Goal: Task Accomplishment & Management: Use online tool/utility

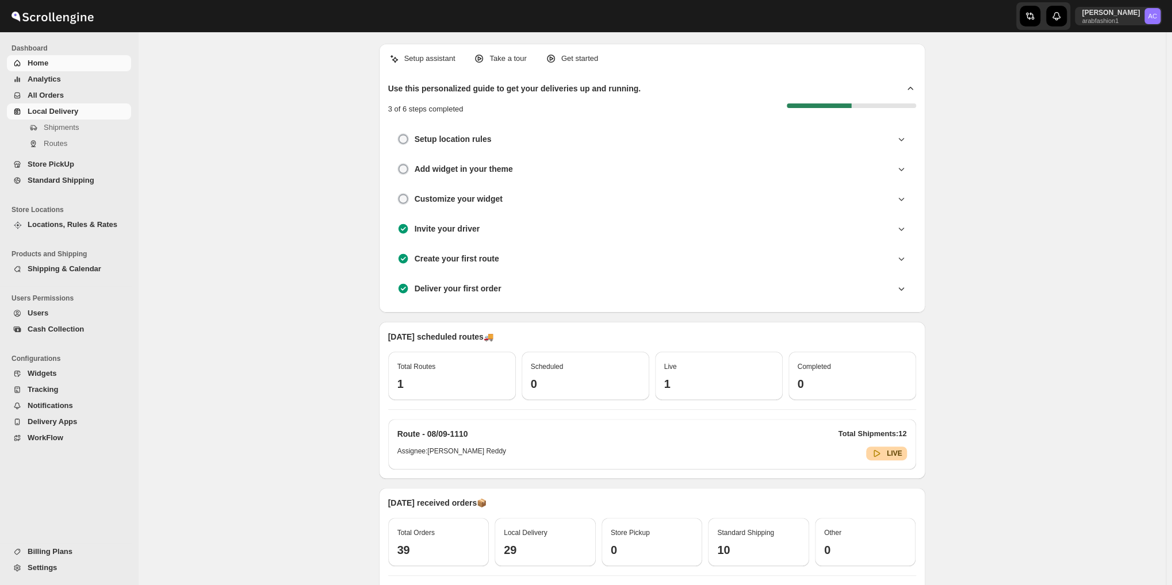
click at [74, 107] on span "Local Delivery" at bounding box center [53, 111] width 51 height 9
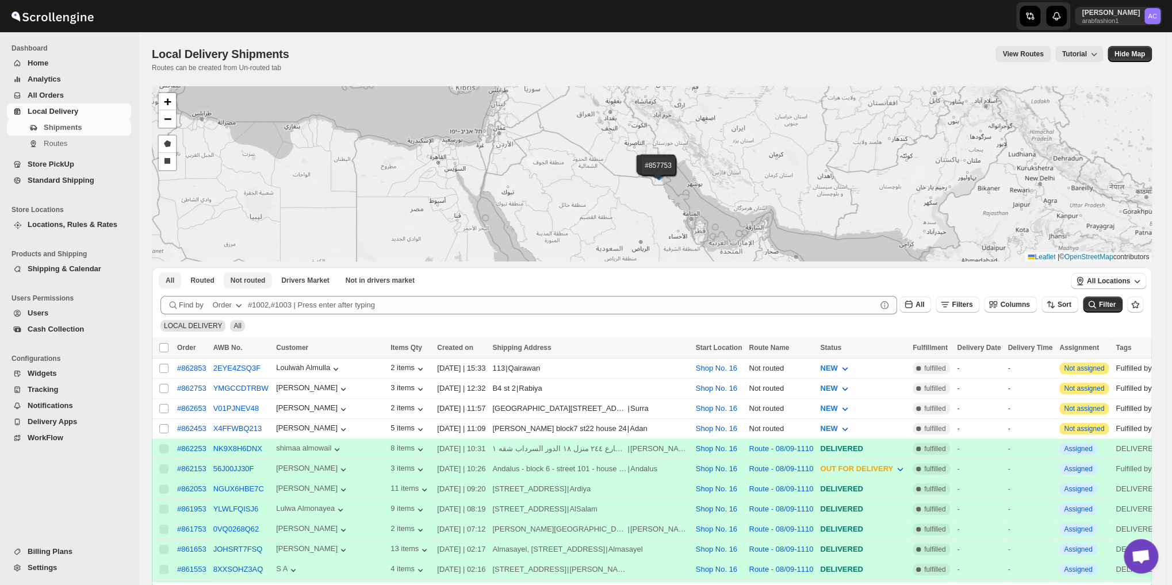
click at [239, 286] on button "Not routed" at bounding box center [248, 280] width 49 height 16
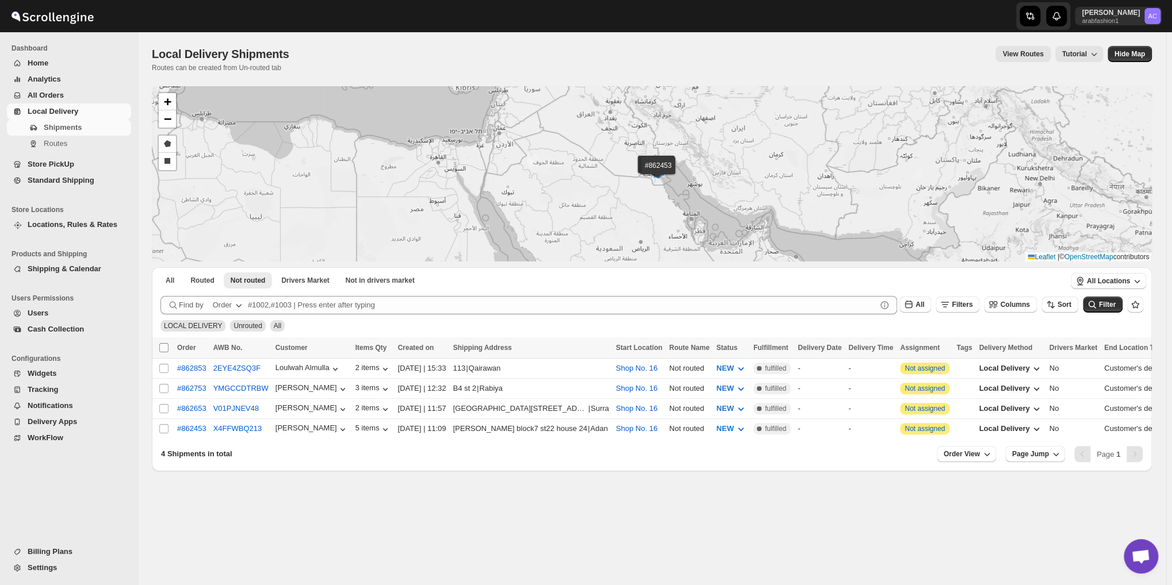
click at [162, 349] on input "Select all shipments" at bounding box center [163, 347] width 9 height 9
checkbox input "true"
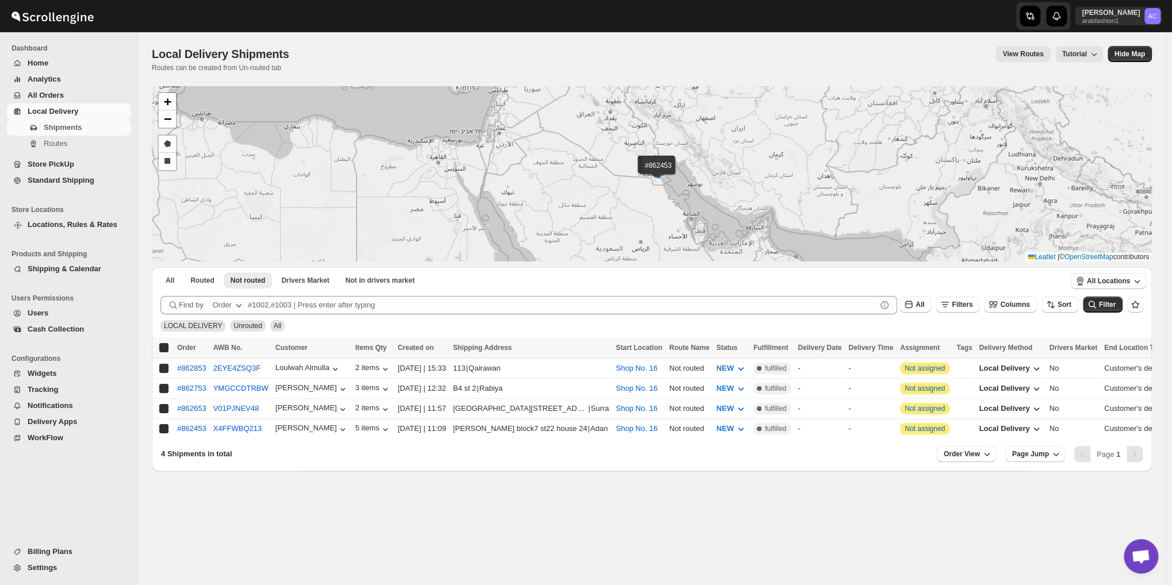
checkbox input "true"
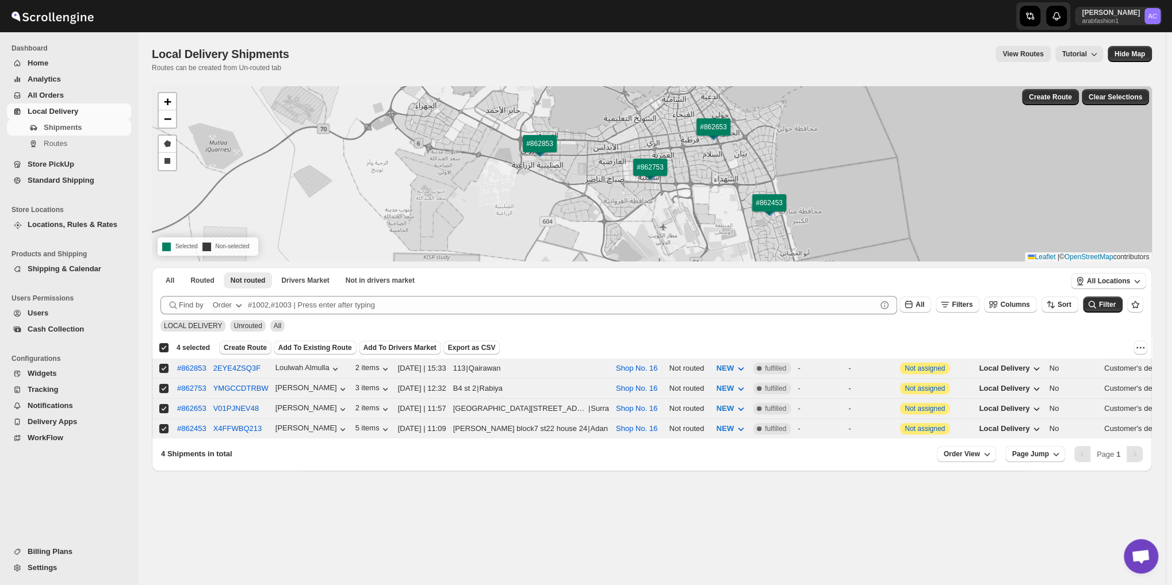
click at [244, 348] on span "Create Route" at bounding box center [245, 347] width 43 height 9
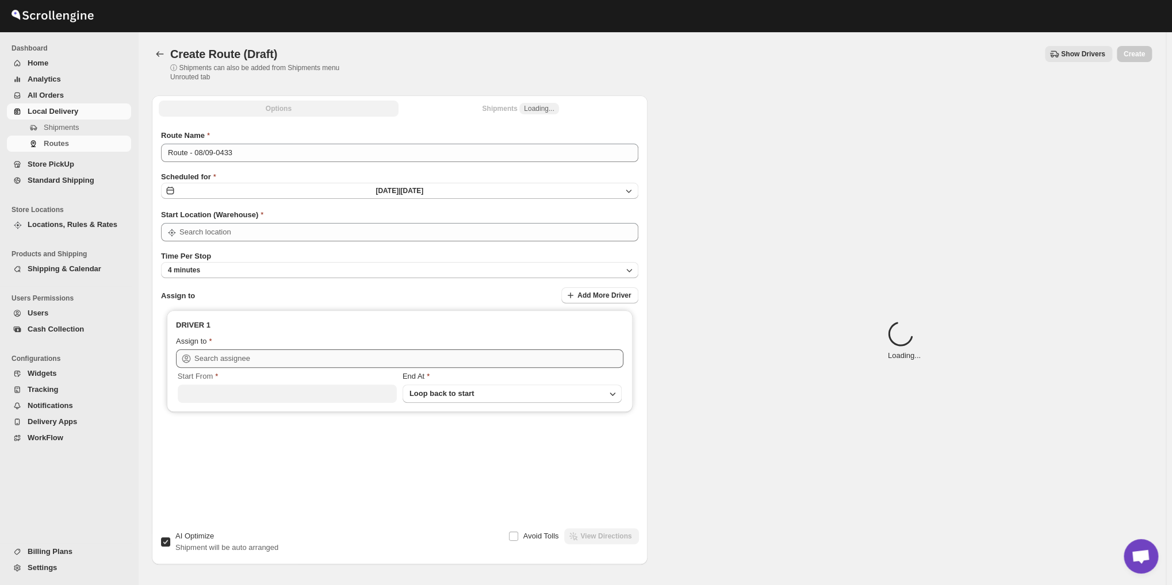
type input "Shop No. 16"
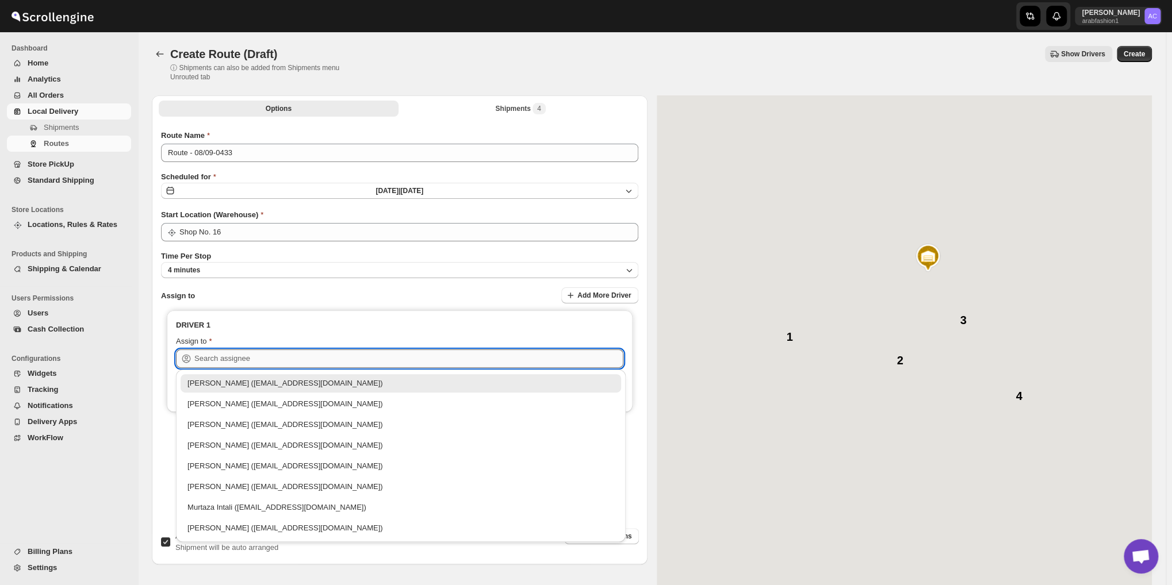
click at [245, 356] on input "text" at bounding box center [408, 359] width 429 height 18
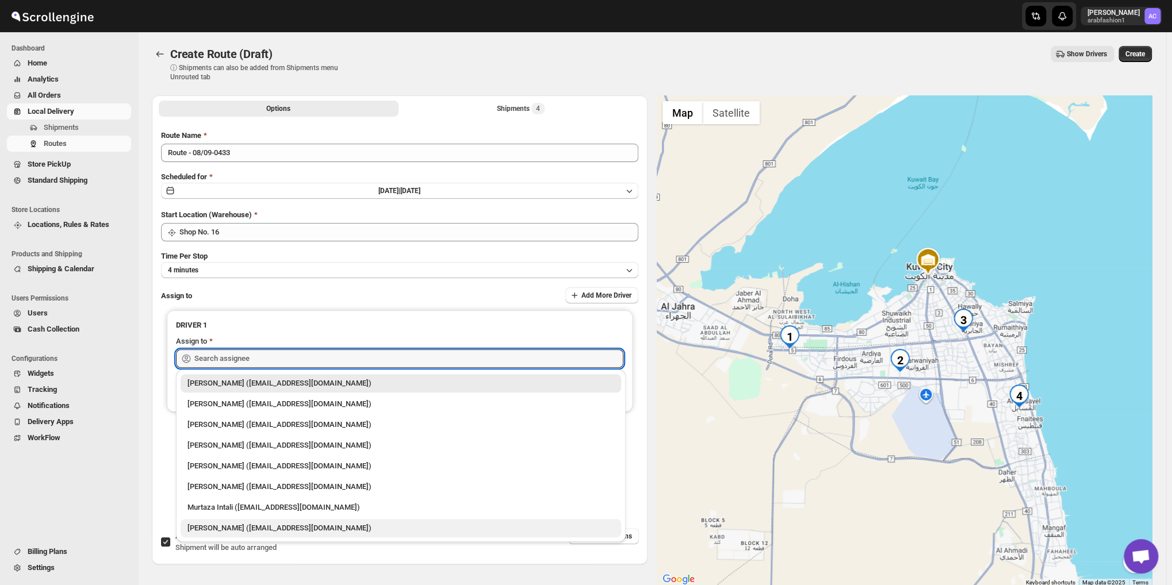
click at [234, 530] on div "[PERSON_NAME] ([EMAIL_ADDRESS][DOMAIN_NAME])" at bounding box center [400, 528] width 427 height 11
type input "[PERSON_NAME] ([EMAIL_ADDRESS][DOMAIN_NAME])"
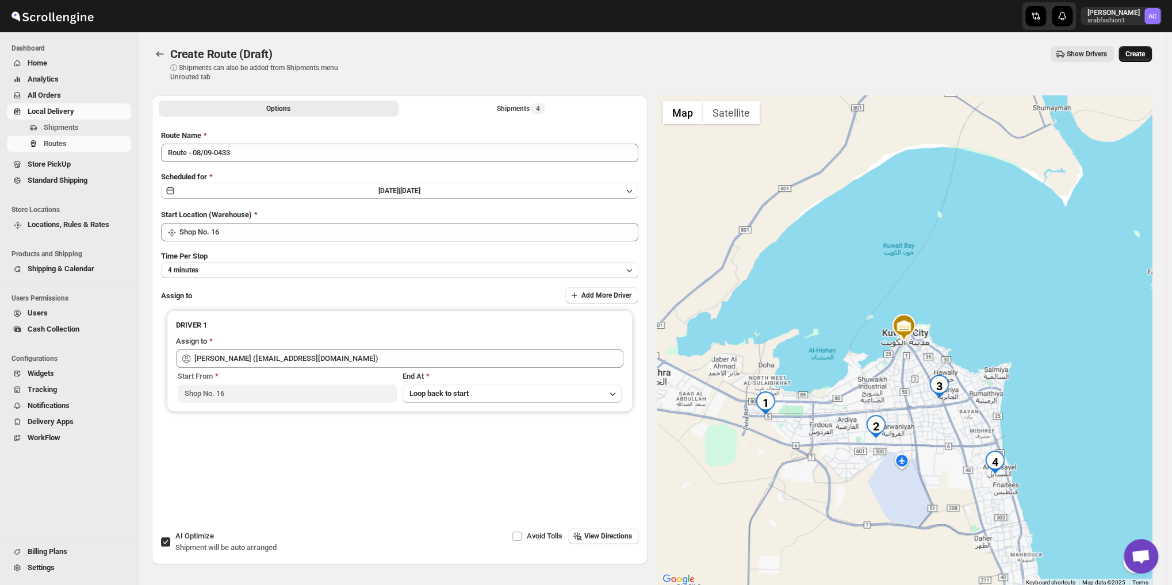
click at [1145, 52] on span "Create" at bounding box center [1135, 53] width 20 height 9
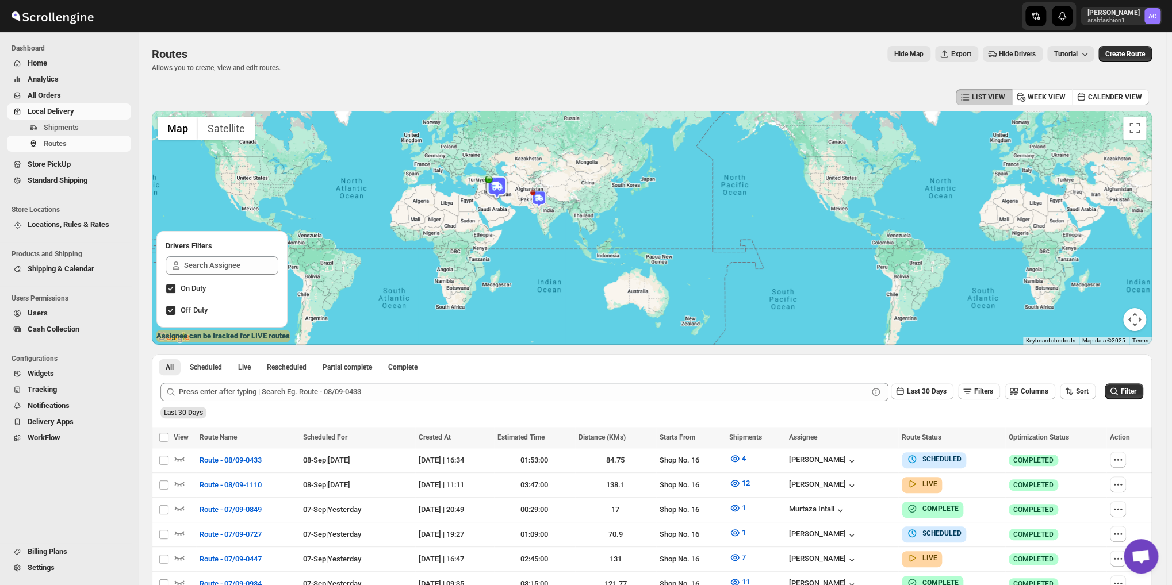
drag, startPoint x: 720, startPoint y: 267, endPoint x: 538, endPoint y: 187, distance: 199.0
click at [538, 187] on div at bounding box center [652, 228] width 1000 height 234
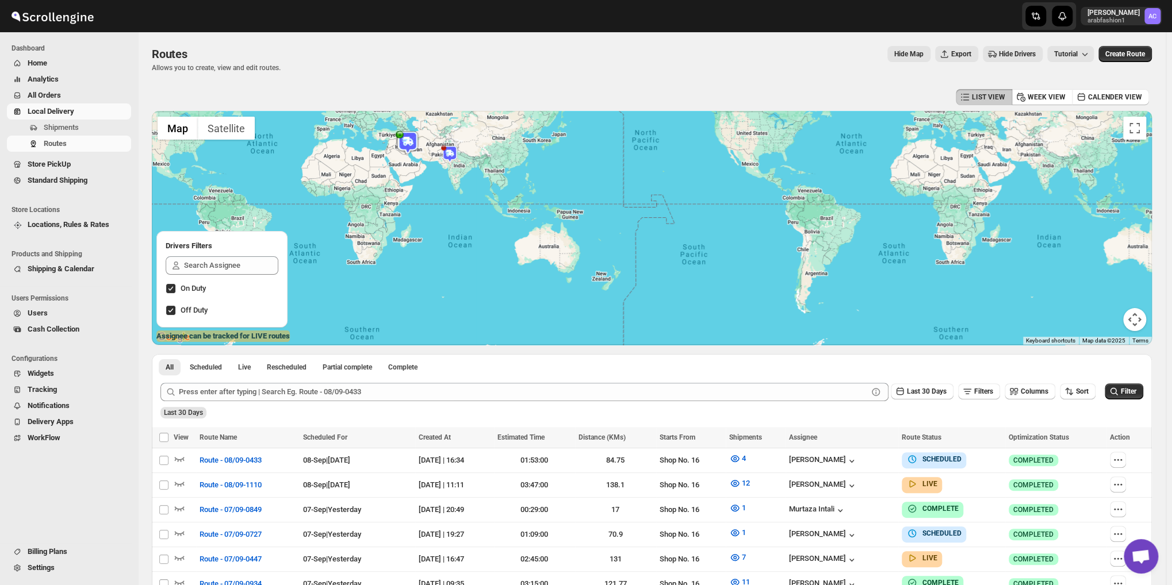
drag, startPoint x: 538, startPoint y: 187, endPoint x: 558, endPoint y: 191, distance: 20.6
click at [554, 191] on div at bounding box center [652, 228] width 1000 height 234
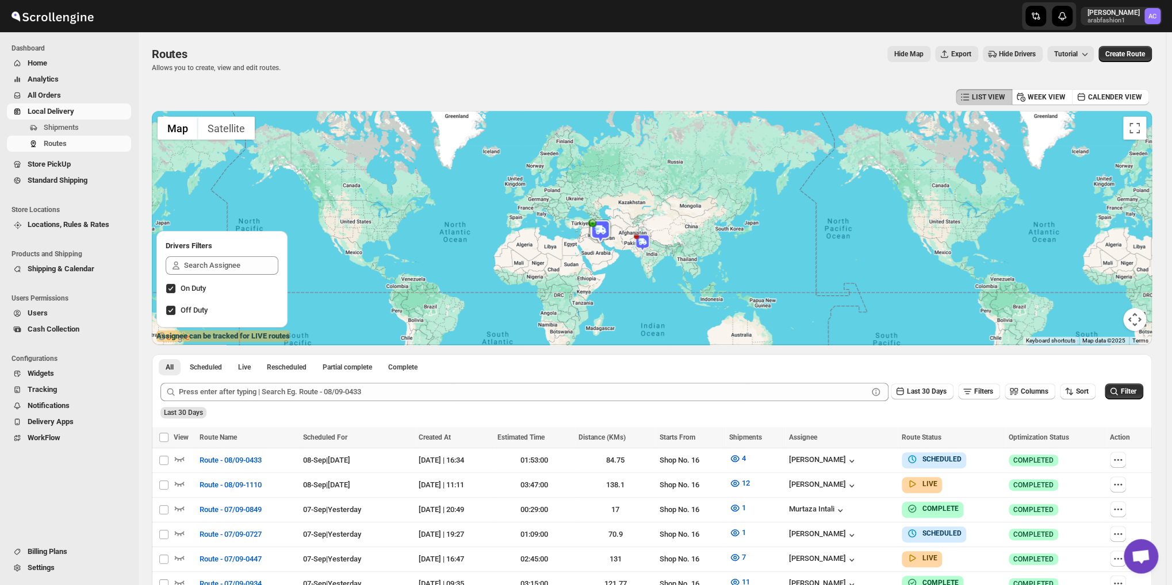
drag, startPoint x: 561, startPoint y: 191, endPoint x: 685, endPoint y: 259, distance: 141.7
click at [739, 286] on div at bounding box center [652, 228] width 1000 height 234
click at [692, 262] on div at bounding box center [652, 228] width 1000 height 234
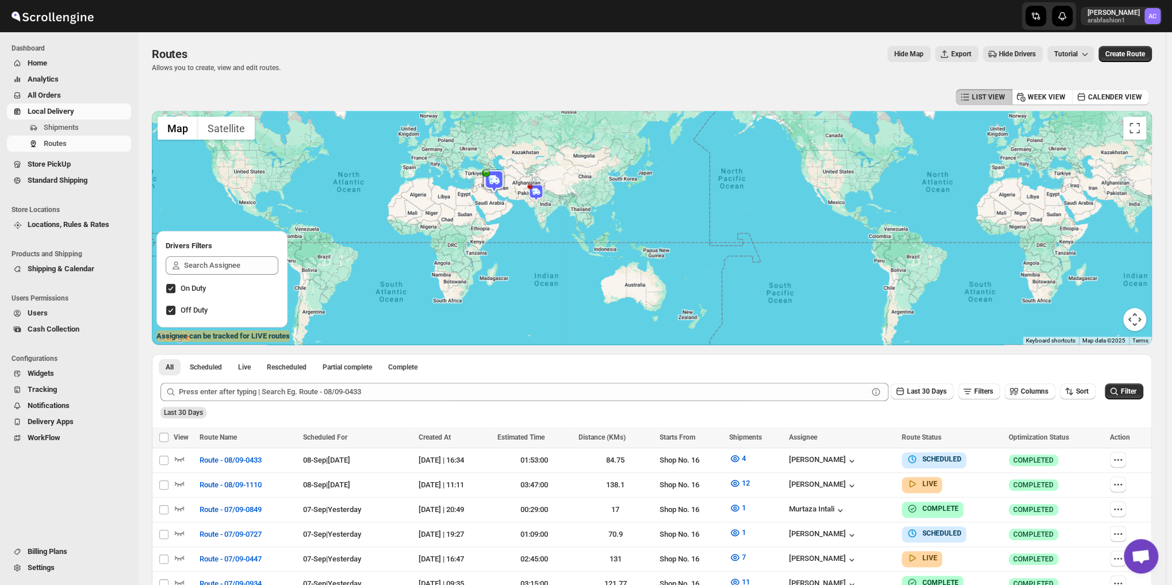
click at [646, 239] on div at bounding box center [652, 228] width 1000 height 234
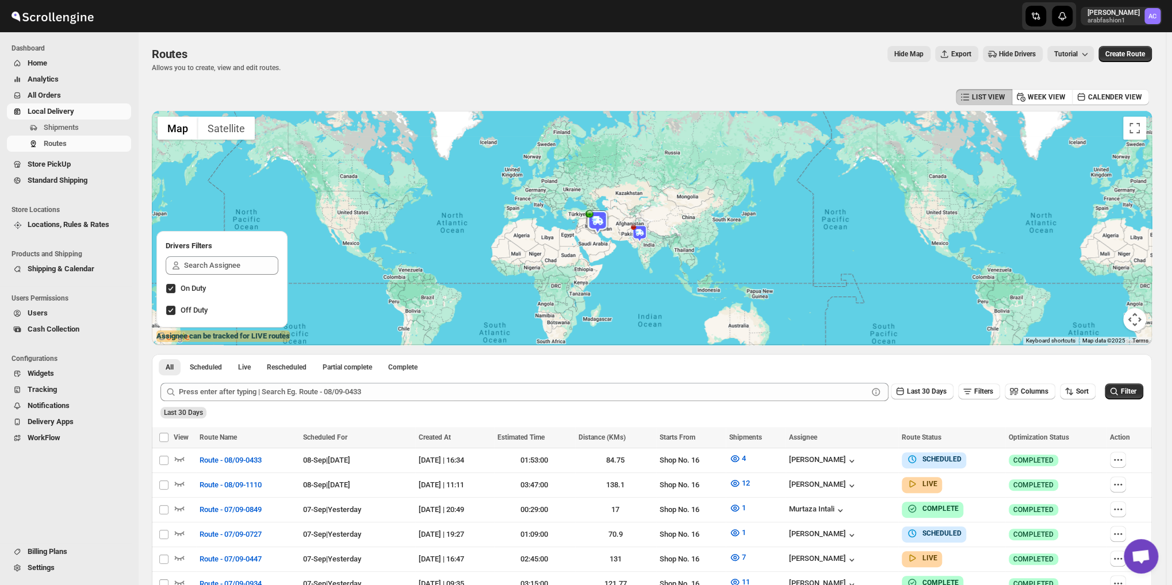
drag, startPoint x: 734, startPoint y: 258, endPoint x: 955, endPoint y: 300, distance: 225.2
click at [934, 300] on div at bounding box center [652, 228] width 1000 height 234
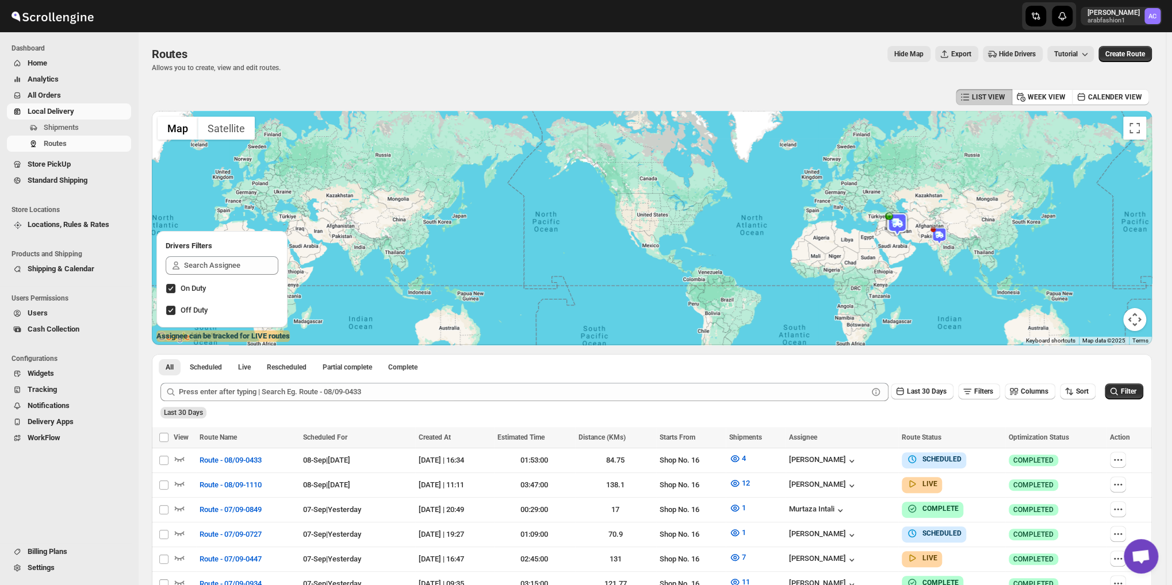
drag, startPoint x: 959, startPoint y: 281, endPoint x: 933, endPoint y: 274, distance: 27.5
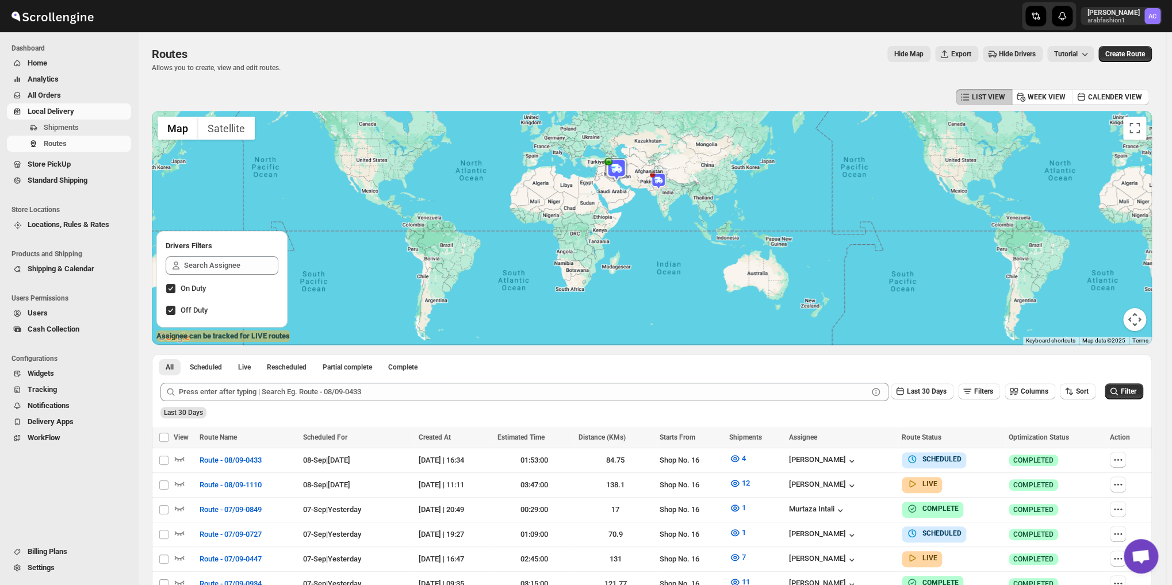
drag, startPoint x: 933, startPoint y: 274, endPoint x: 650, endPoint y: 217, distance: 289.1
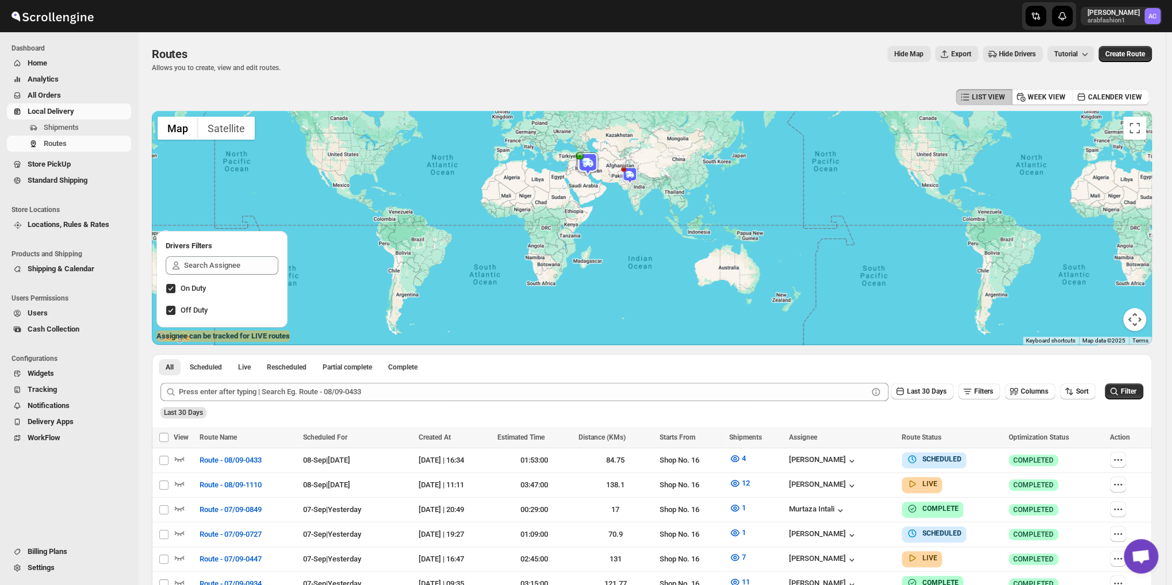
click at [644, 195] on div at bounding box center [652, 228] width 1000 height 234
